Goal: Task Accomplishment & Management: Manage account settings

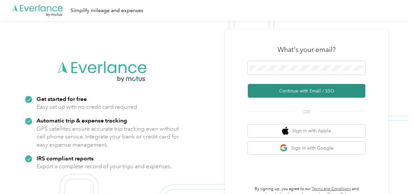
click at [265, 89] on button "Continue with Email / SSO" at bounding box center [307, 91] width 118 height 14
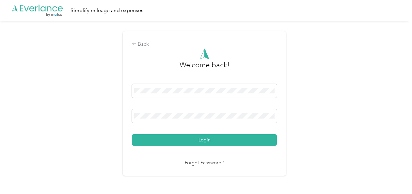
click at [184, 141] on button "Login" at bounding box center [204, 139] width 145 height 11
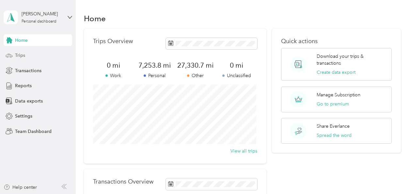
click at [22, 55] on span "Trips" at bounding box center [20, 55] width 10 height 7
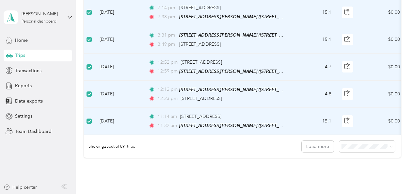
scroll to position [705, 0]
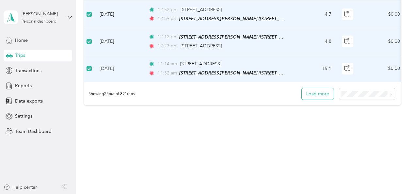
click at [317, 92] on button "Load more" at bounding box center [318, 93] width 32 height 11
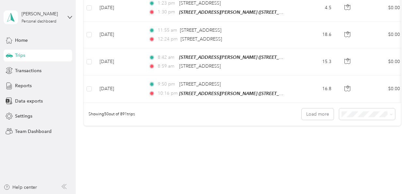
scroll to position [1378, 0]
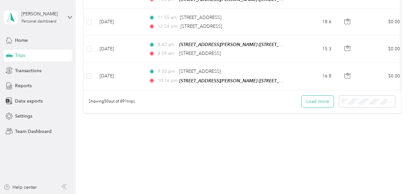
click at [315, 96] on button "Load more" at bounding box center [318, 101] width 32 height 11
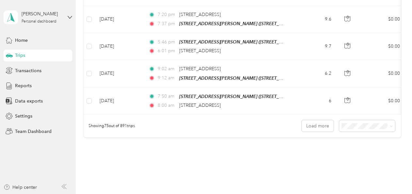
scroll to position [2050, 0]
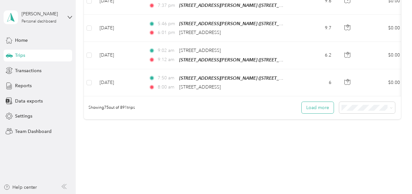
click at [308, 102] on button "Load more" at bounding box center [318, 107] width 32 height 11
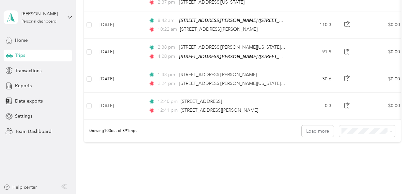
scroll to position [2722, 0]
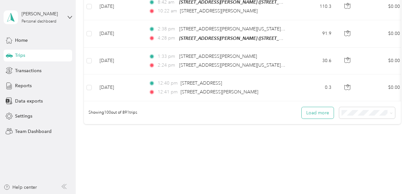
click at [311, 107] on button "Load more" at bounding box center [318, 112] width 32 height 11
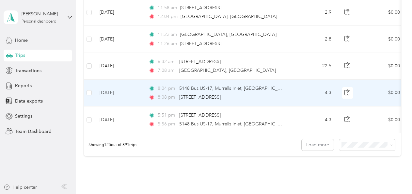
scroll to position [3393, 0]
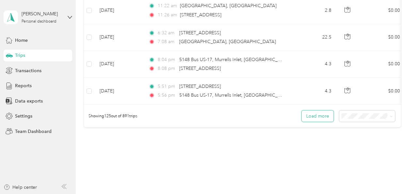
click at [314, 110] on button "Load more" at bounding box center [318, 115] width 32 height 11
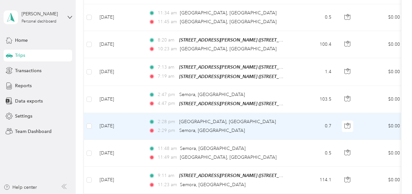
scroll to position [4014, 0]
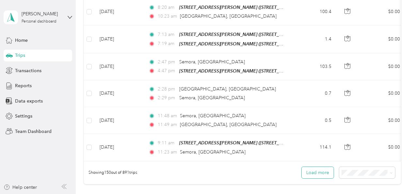
click at [321, 167] on button "Load more" at bounding box center [318, 172] width 32 height 11
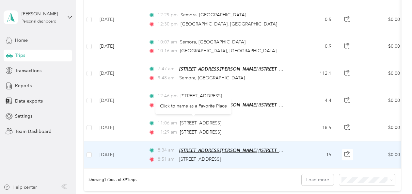
scroll to position [4701, 0]
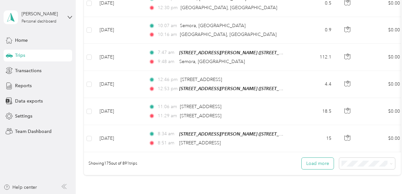
click at [313, 158] on button "Load more" at bounding box center [318, 163] width 32 height 11
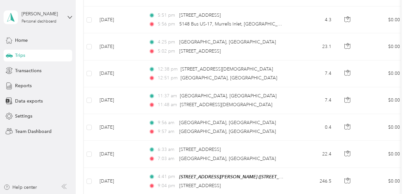
scroll to position [3459, 0]
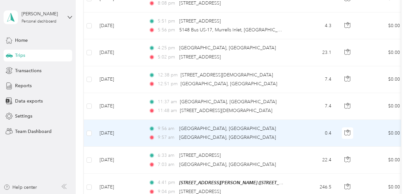
click at [270, 134] on div "9:57 am Georgetown, [GEOGRAPHIC_DATA]" at bounding box center [217, 137] width 137 height 7
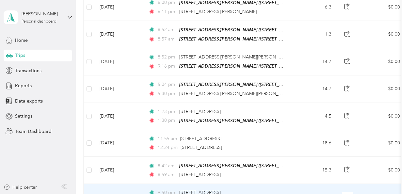
scroll to position [1111, 0]
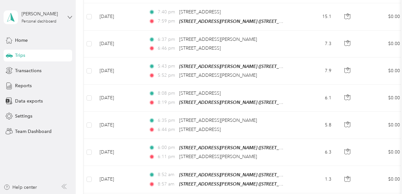
click at [69, 17] on icon at bounding box center [70, 17] width 4 height 2
click at [29, 53] on div "Log out" at bounding box center [21, 50] width 25 height 7
